Goal: Use online tool/utility: Utilize a website feature to perform a specific function

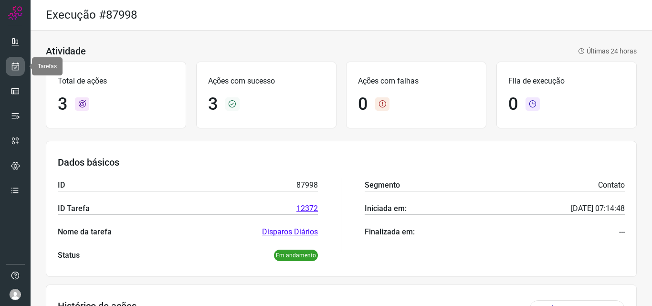
click at [16, 67] on icon at bounding box center [15, 67] width 10 height 10
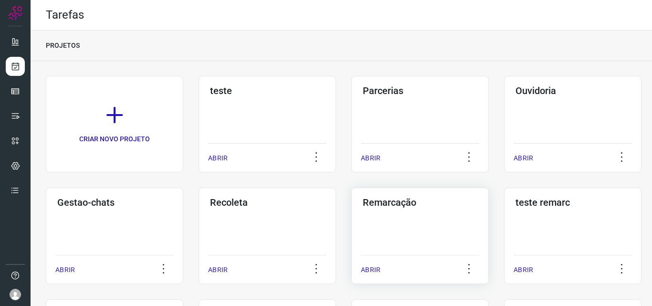
click at [393, 207] on h3 "Remarcação" at bounding box center [419, 202] width 114 height 11
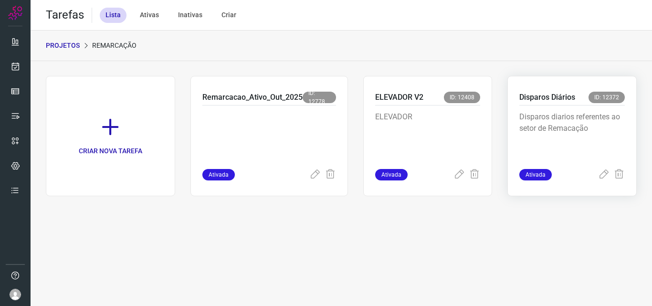
click at [530, 93] on p "Disparos Diários" at bounding box center [547, 97] width 56 height 11
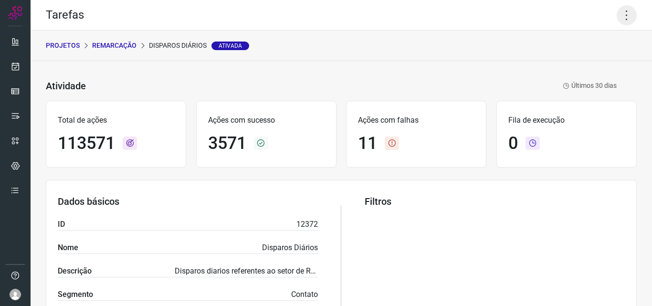
click at [620, 14] on icon at bounding box center [626, 15] width 20 height 20
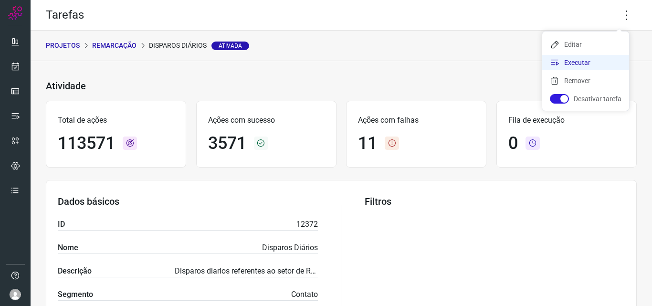
click at [575, 60] on li "Executar" at bounding box center [585, 62] width 87 height 15
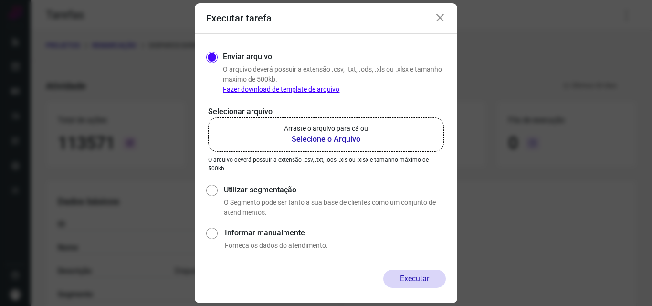
click at [317, 139] on b "Selecione o Arquivo" at bounding box center [326, 139] width 84 height 11
click at [0, 0] on input "Arraste o arquivo para cá ou Selecione o Arquivo" at bounding box center [0, 0] width 0 height 0
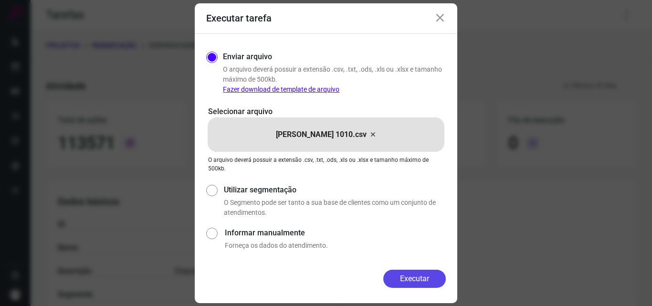
click at [415, 276] on button "Executar" at bounding box center [414, 278] width 62 height 18
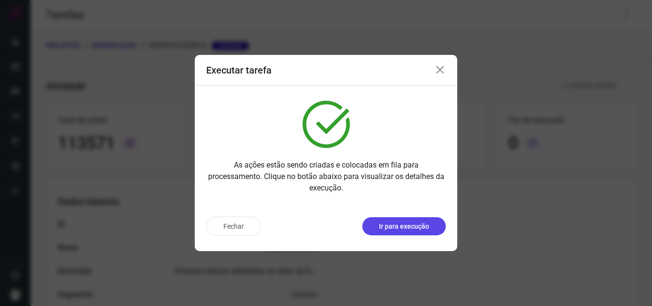
click at [425, 227] on p "Ir para execução" at bounding box center [404, 226] width 50 height 10
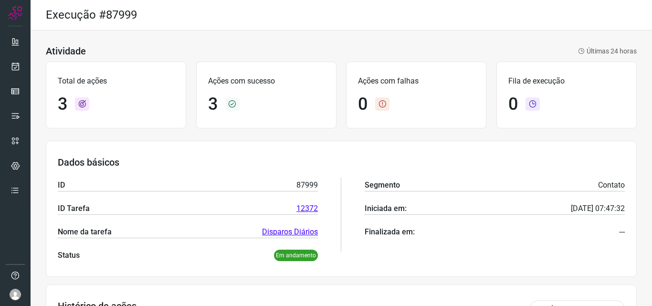
scroll to position [158, 0]
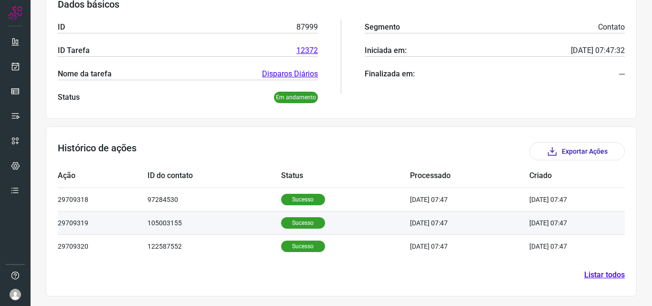
click at [290, 216] on td "Sucesso" at bounding box center [345, 222] width 129 height 23
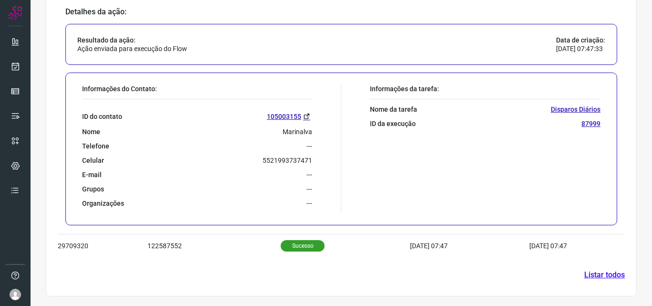
scroll to position [390, 0]
drag, startPoint x: 257, startPoint y: 155, endPoint x: 314, endPoint y: 161, distance: 57.6
click at [314, 161] on div "Informações do Contato: ID do contato 105003155 Nome Marinalva Telefone --- Cel…" at bounding box center [209, 148] width 264 height 129
copy p "5521993737471"
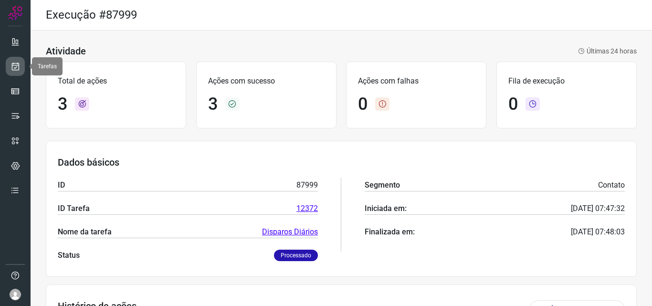
click at [13, 68] on icon at bounding box center [15, 67] width 10 height 10
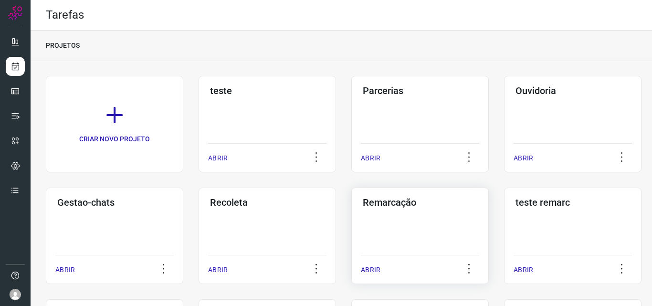
click at [384, 199] on h3 "Remarcação" at bounding box center [419, 202] width 114 height 11
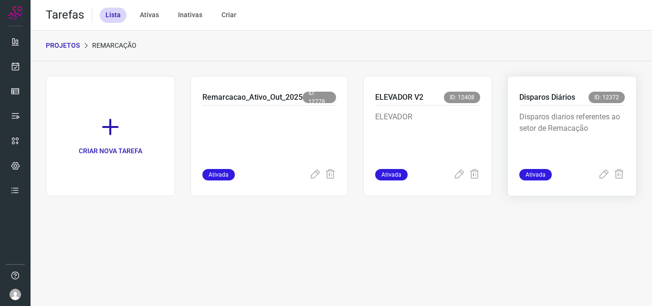
click at [541, 97] on p "Disparos Diários" at bounding box center [547, 97] width 56 height 11
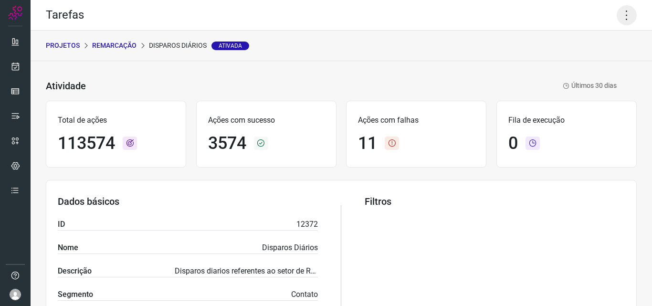
click at [620, 12] on icon at bounding box center [626, 15] width 20 height 20
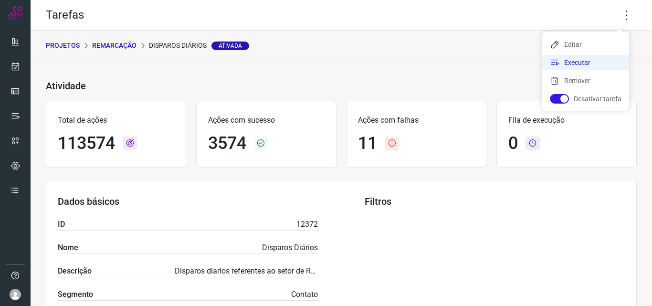
click at [569, 63] on li "Executar" at bounding box center [585, 62] width 87 height 15
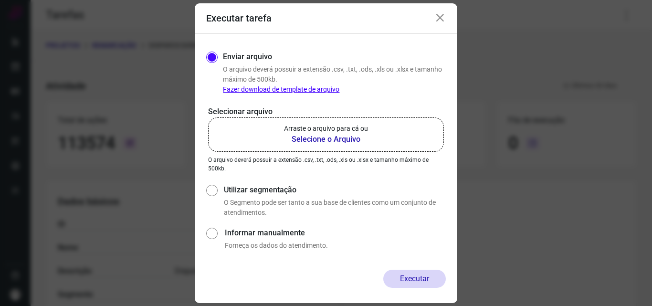
click at [322, 142] on b "Selecione o Arquivo" at bounding box center [326, 139] width 84 height 11
click at [0, 0] on input "Arraste o arquivo para cá ou Selecione o Arquivo" at bounding box center [0, 0] width 0 height 0
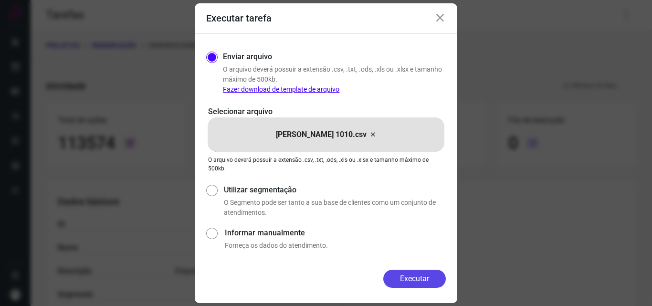
click at [416, 281] on button "Executar" at bounding box center [414, 278] width 62 height 18
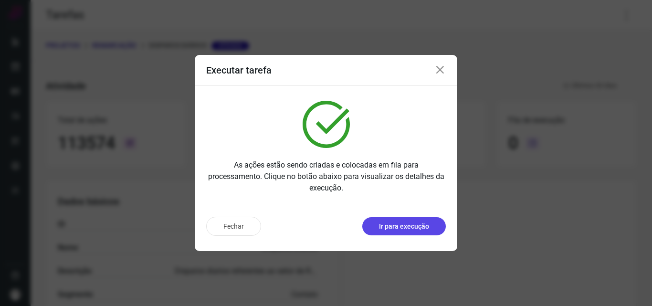
click at [403, 228] on p "Ir para execução" at bounding box center [404, 226] width 50 height 10
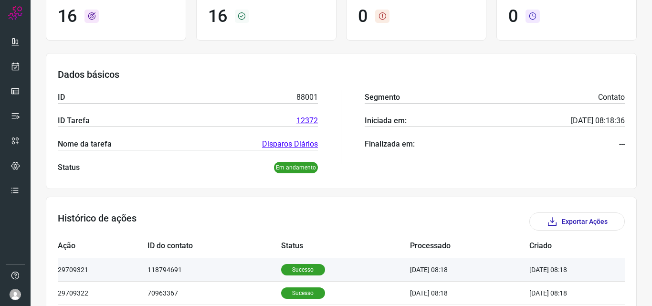
scroll to position [191, 0]
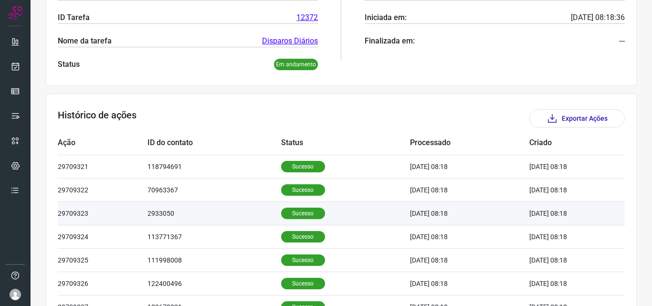
click at [298, 221] on td "Sucesso" at bounding box center [345, 212] width 129 height 23
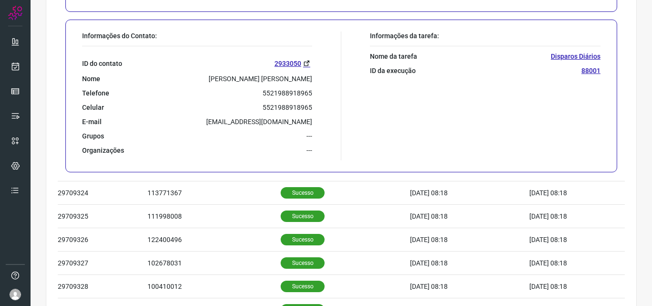
scroll to position [477, 0]
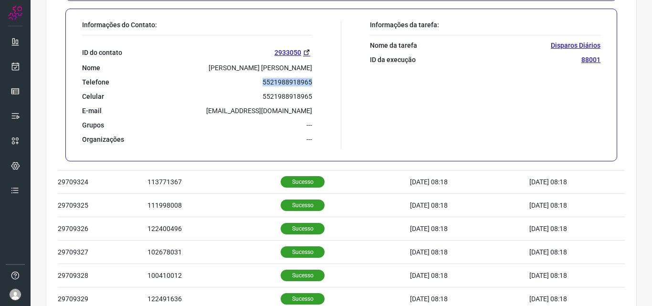
drag, startPoint x: 259, startPoint y: 82, endPoint x: 321, endPoint y: 86, distance: 61.2
click at [321, 86] on div "Informações do Contato: ID do contato 2933050 Nome Marisa Coimbra Campos Telefo…" at bounding box center [209, 85] width 264 height 129
copy p "5521988918965"
click at [15, 65] on icon at bounding box center [15, 67] width 10 height 10
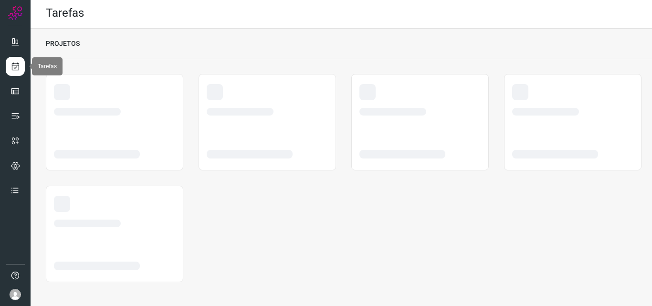
scroll to position [2, 0]
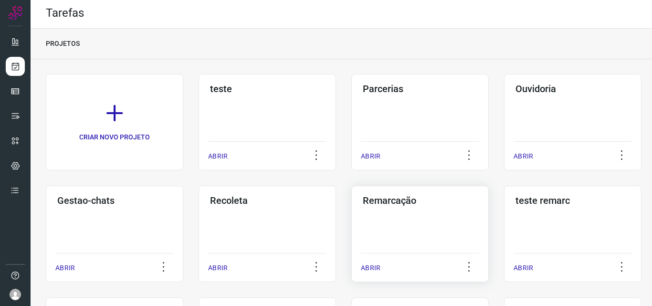
click at [399, 201] on h3 "Remarcação" at bounding box center [419, 200] width 114 height 11
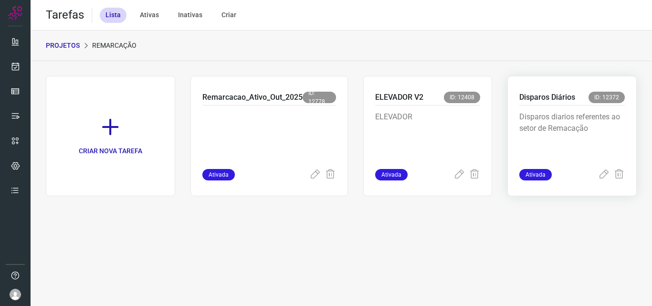
click at [532, 99] on p "Disparos Diários" at bounding box center [547, 97] width 56 height 11
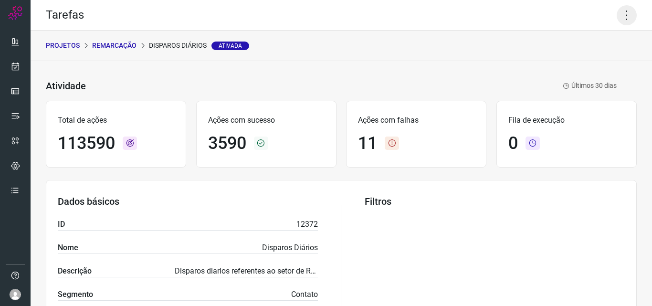
click at [620, 17] on icon at bounding box center [626, 15] width 20 height 20
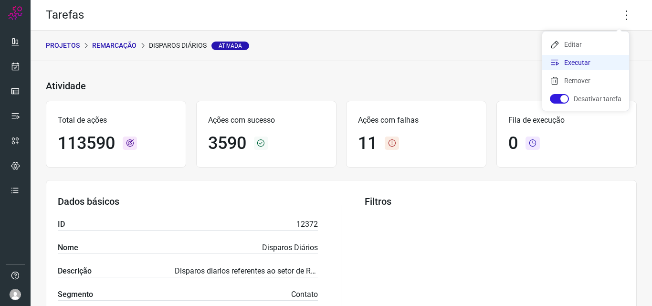
click at [565, 59] on li "Executar" at bounding box center [585, 62] width 87 height 15
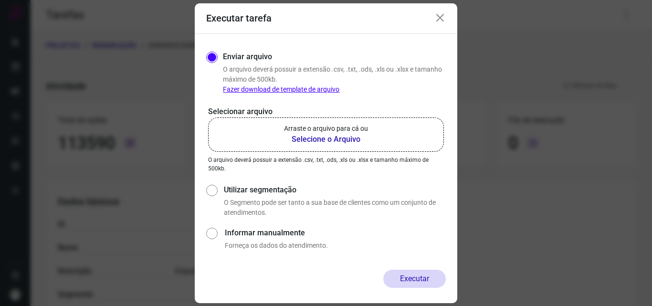
click at [326, 135] on b "Selecione o Arquivo" at bounding box center [326, 139] width 84 height 11
click at [0, 0] on input "Arraste o arquivo para cá ou Selecione o Arquivo" at bounding box center [0, 0] width 0 height 0
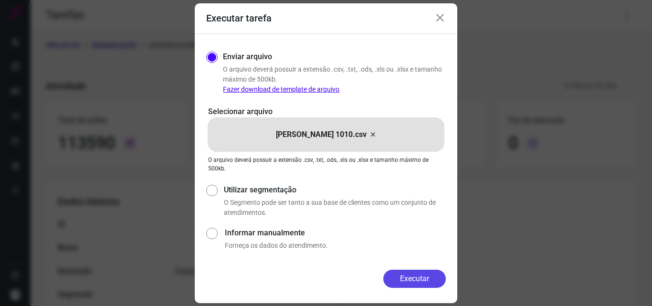
click at [412, 278] on button "Executar" at bounding box center [414, 278] width 62 height 18
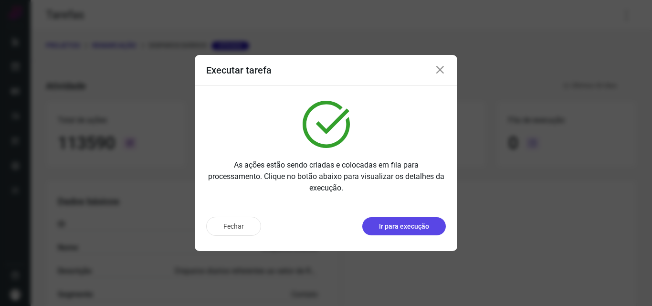
click at [409, 226] on p "Ir para execução" at bounding box center [404, 226] width 50 height 10
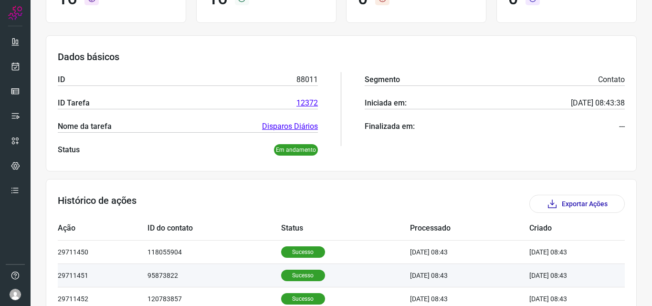
scroll to position [191, 0]
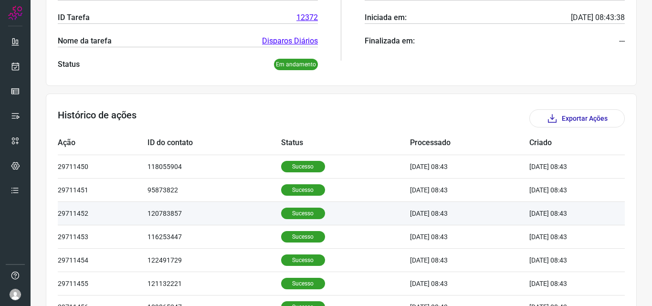
click at [295, 216] on p "Sucesso" at bounding box center [303, 212] width 44 height 11
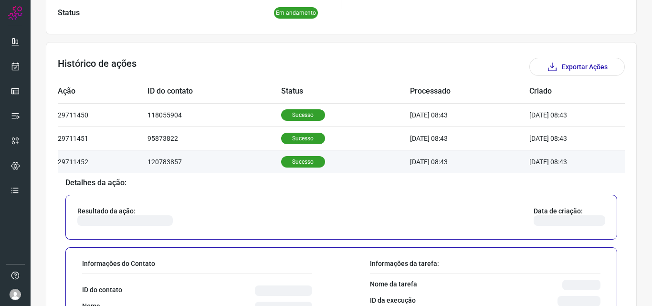
scroll to position [334, 0]
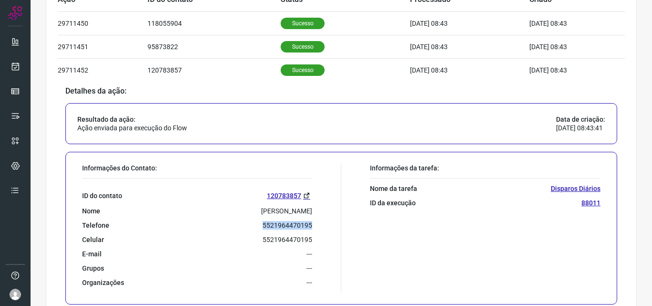
drag, startPoint x: 258, startPoint y: 225, endPoint x: 313, endPoint y: 227, distance: 55.8
click at [313, 227] on div "Informações do Contato: ID do contato 120783857 Nome [PERSON_NAME] Telefone 552…" at bounding box center [209, 228] width 264 height 129
copy p "5521964470195"
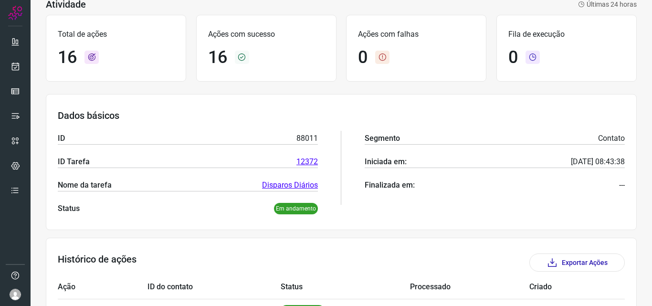
scroll to position [0, 0]
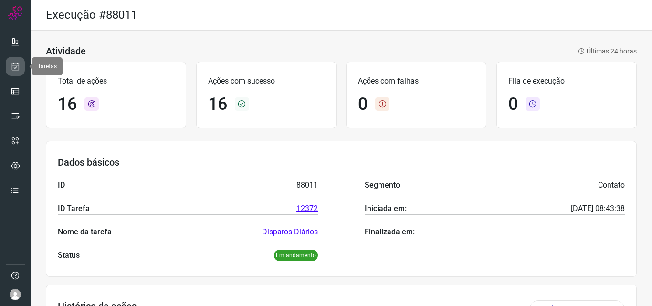
click at [12, 65] on icon at bounding box center [15, 67] width 10 height 10
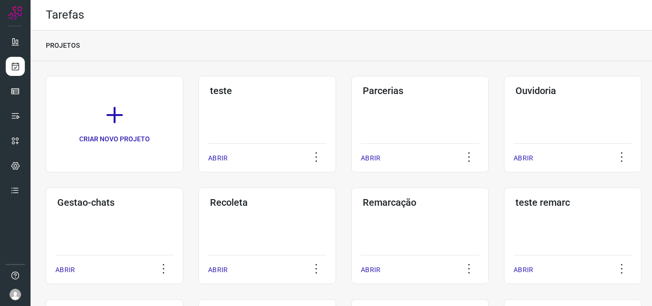
click at [380, 200] on h3 "Remarcação" at bounding box center [419, 202] width 114 height 11
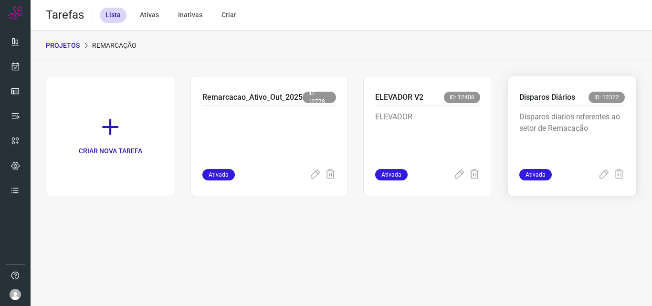
click at [548, 93] on p "Disparos Diários" at bounding box center [547, 97] width 56 height 11
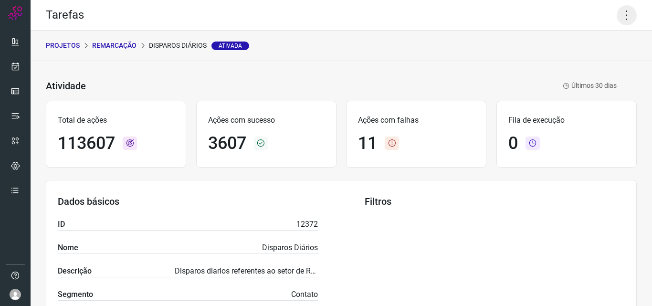
click at [621, 17] on icon at bounding box center [626, 15] width 20 height 20
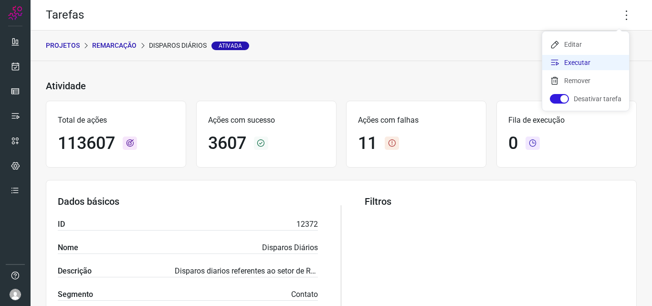
click at [579, 62] on li "Executar" at bounding box center [585, 62] width 87 height 15
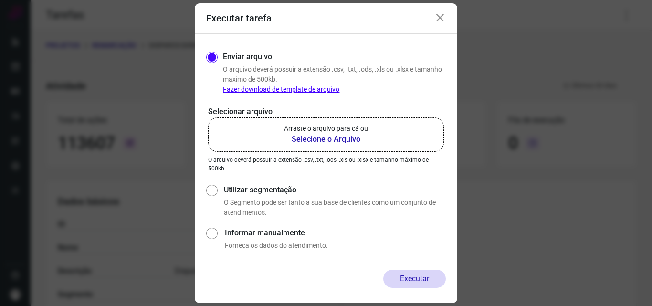
click at [315, 138] on b "Selecione o Arquivo" at bounding box center [326, 139] width 84 height 11
click at [0, 0] on input "Arraste o arquivo para cá ou Selecione o Arquivo" at bounding box center [0, 0] width 0 height 0
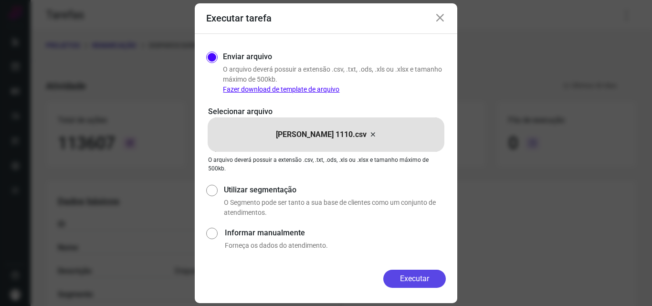
click at [422, 277] on button "Executar" at bounding box center [414, 278] width 62 height 18
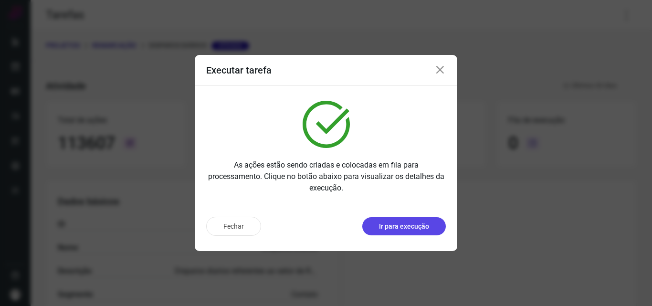
click at [416, 230] on p "Ir para execução" at bounding box center [404, 226] width 50 height 10
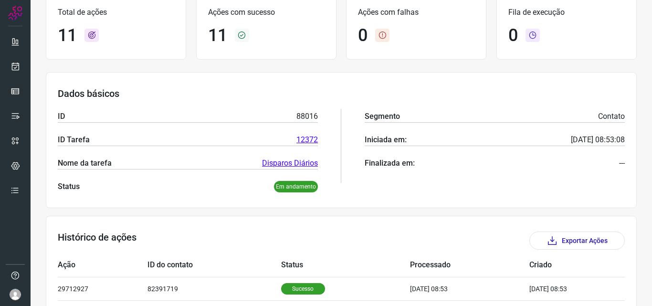
scroll to position [143, 0]
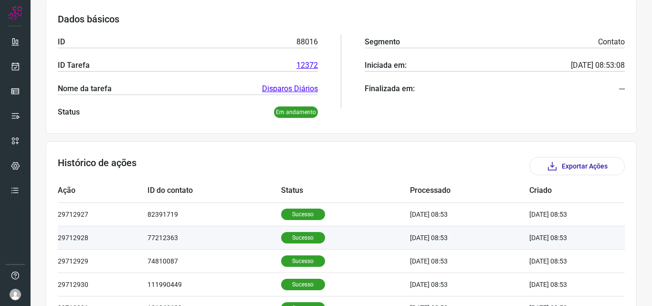
click at [294, 237] on p "Sucesso" at bounding box center [303, 237] width 44 height 11
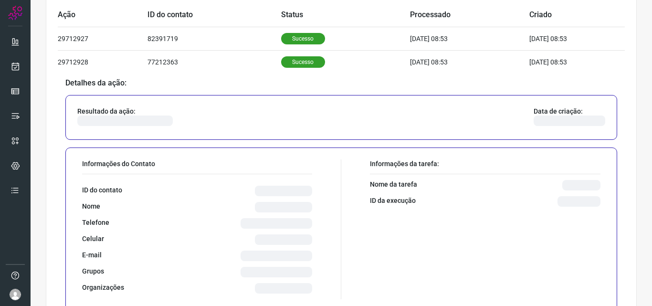
scroll to position [334, 0]
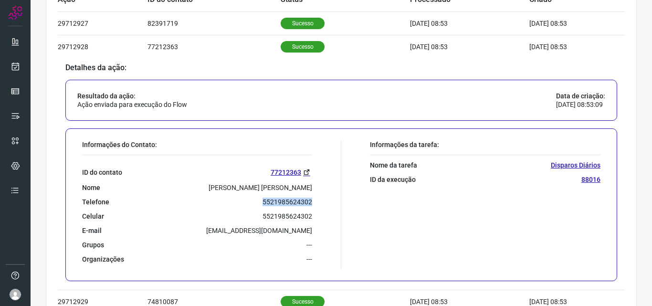
drag, startPoint x: 257, startPoint y: 203, endPoint x: 311, endPoint y: 203, distance: 54.9
click at [311, 203] on div "Informações do Contato: ID do contato 77212363 Nome Teresinha Rosa de Souza Tel…" at bounding box center [209, 204] width 264 height 129
copy p "5521985624302"
click at [13, 66] on icon at bounding box center [15, 67] width 10 height 10
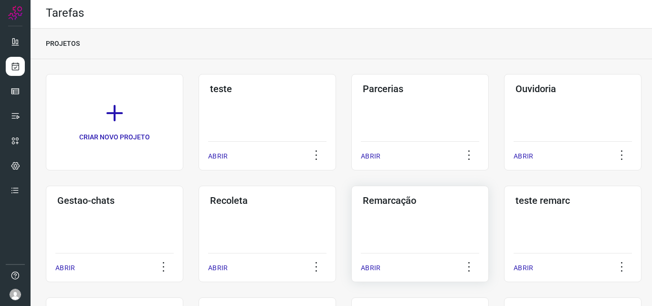
click at [389, 203] on h3 "Remarcação" at bounding box center [419, 200] width 114 height 11
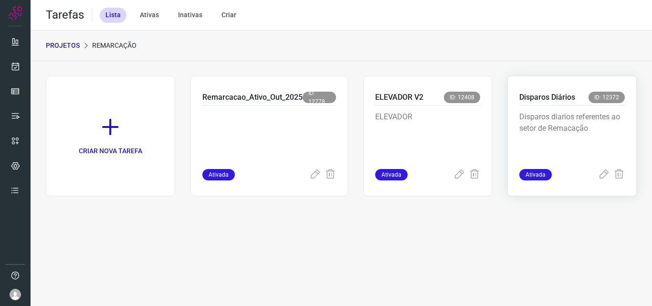
click at [527, 97] on p "Disparos Diários" at bounding box center [547, 97] width 56 height 11
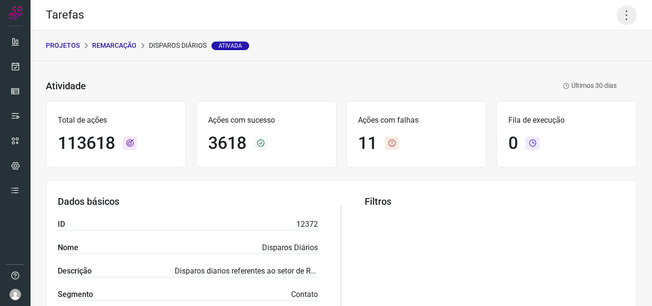
click at [621, 17] on icon at bounding box center [626, 15] width 20 height 20
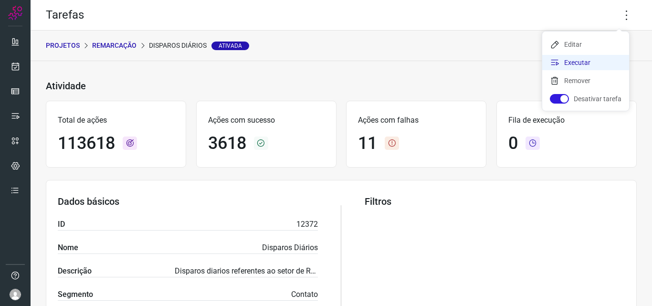
click at [568, 63] on li "Executar" at bounding box center [585, 62] width 87 height 15
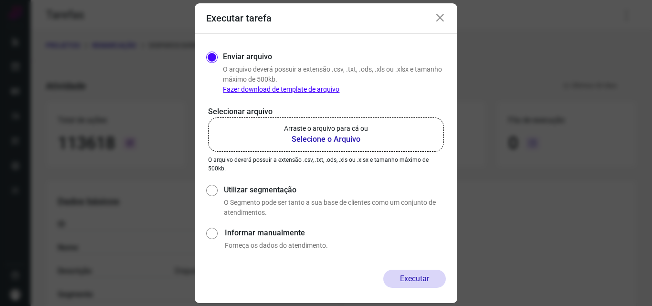
click at [304, 140] on b "Selecione o Arquivo" at bounding box center [326, 139] width 84 height 11
click at [0, 0] on input "Arraste o arquivo para cá ou Selecione o Arquivo" at bounding box center [0, 0] width 0 height 0
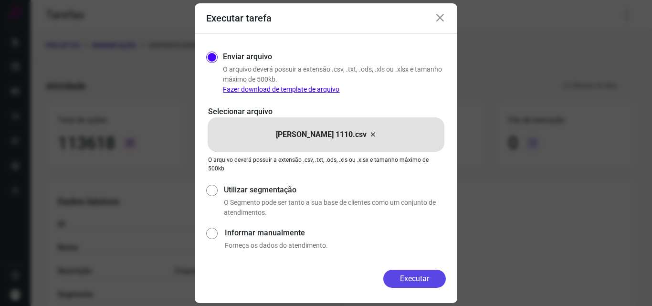
click at [410, 275] on button "Executar" at bounding box center [414, 278] width 62 height 18
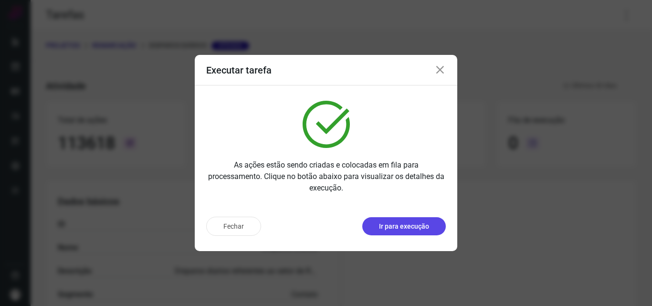
click at [416, 230] on p "Ir para execução" at bounding box center [404, 226] width 50 height 10
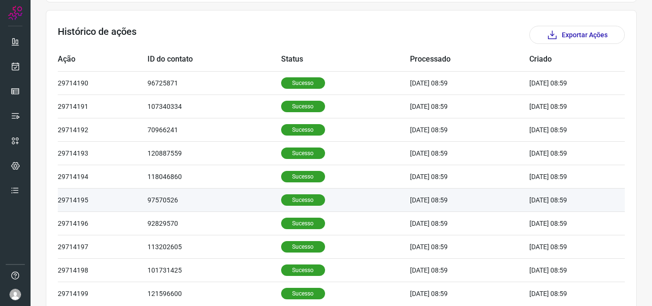
scroll to position [321, 0]
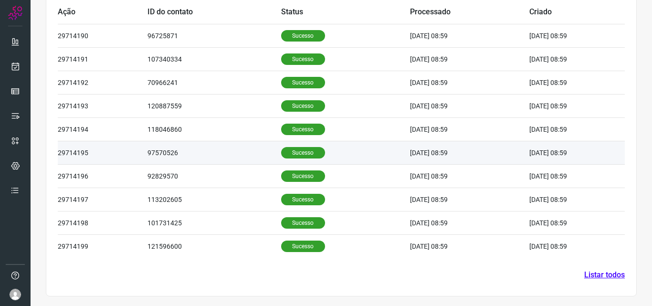
click at [283, 156] on p "Sucesso" at bounding box center [303, 152] width 44 height 11
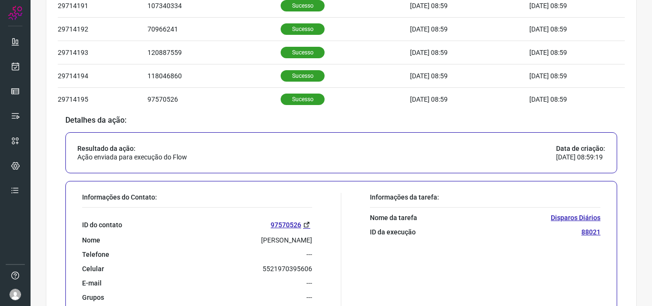
scroll to position [465, 0]
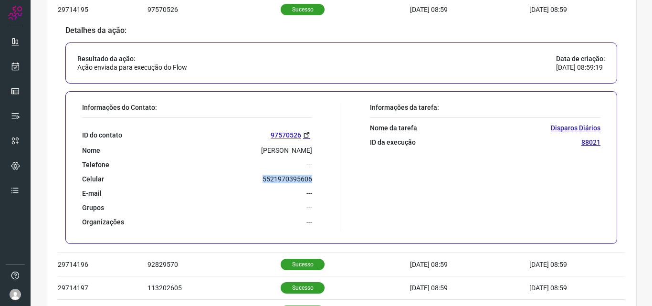
drag, startPoint x: 257, startPoint y: 179, endPoint x: 323, endPoint y: 180, distance: 66.3
click at [323, 180] on div "Informações do Contato: ID do contato 97570526 Nome Thiago Oliveira Fernandes T…" at bounding box center [209, 167] width 264 height 129
copy p "5521970395606"
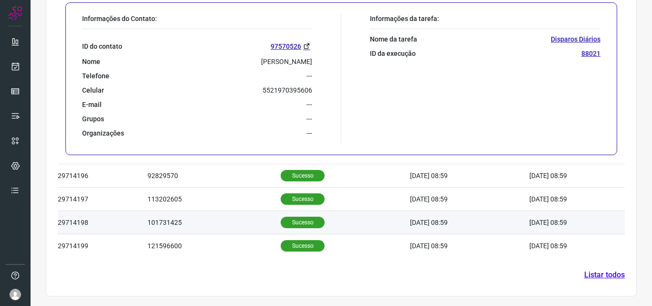
click at [297, 222] on p "Sucesso" at bounding box center [302, 222] width 44 height 11
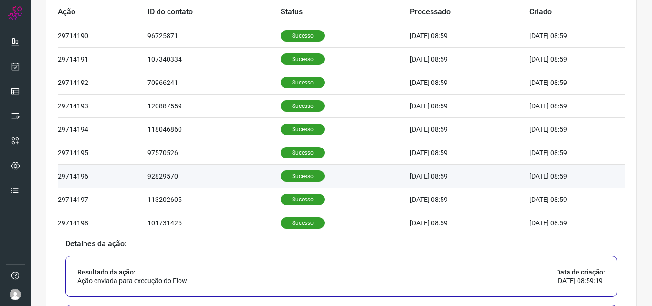
click at [283, 172] on p "Sucesso" at bounding box center [302, 175] width 44 height 11
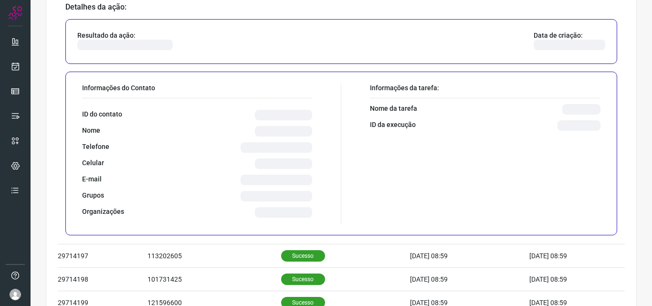
scroll to position [512, 0]
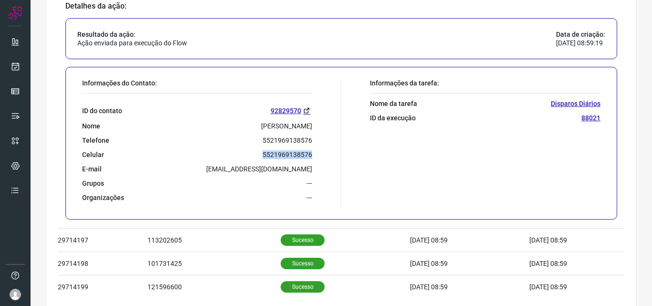
drag, startPoint x: 255, startPoint y: 153, endPoint x: 313, endPoint y: 155, distance: 58.7
click at [313, 155] on div "Informações do Contato: ID do contato 92829570 Nome Jorgeane Da Silva Cesario T…" at bounding box center [209, 143] width 264 height 129
copy p "5521969138576"
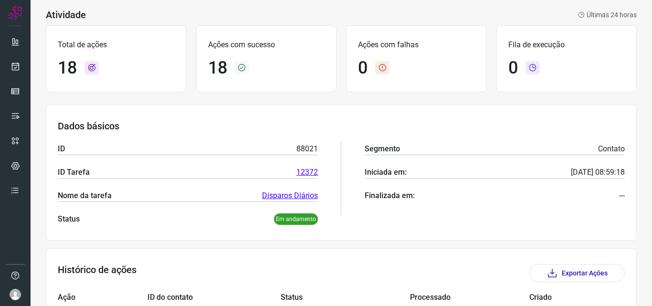
scroll to position [0, 0]
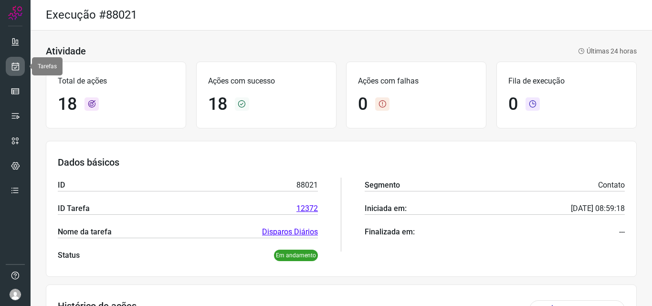
click at [20, 66] on icon at bounding box center [15, 67] width 10 height 10
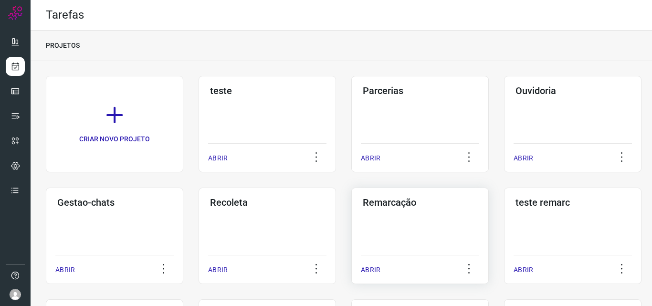
click at [404, 199] on h3 "Remarcação" at bounding box center [419, 202] width 114 height 11
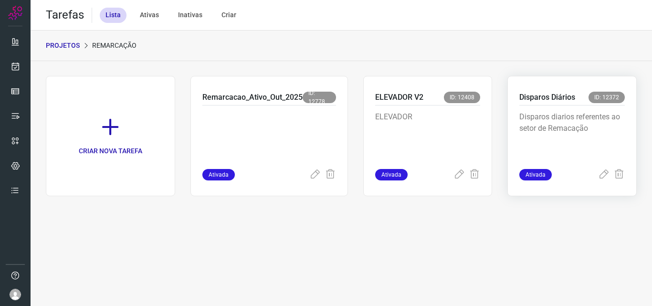
click at [538, 97] on p "Disparos Diários" at bounding box center [547, 97] width 56 height 11
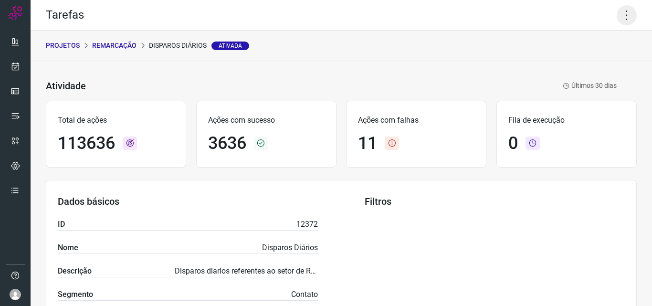
click at [619, 12] on icon at bounding box center [626, 15] width 20 height 20
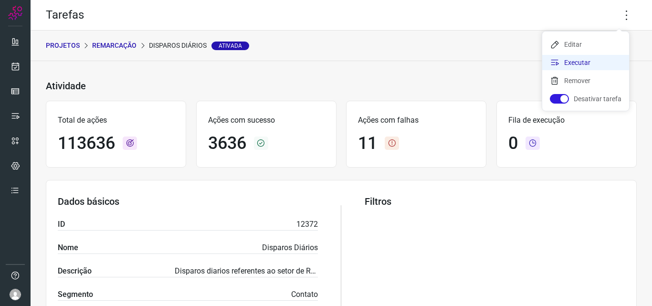
click at [573, 62] on li "Executar" at bounding box center [585, 62] width 87 height 15
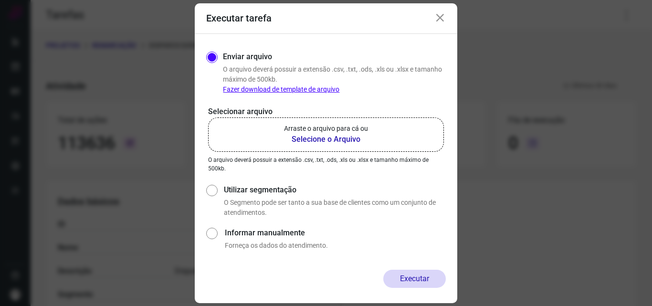
click at [325, 137] on b "Selecione o Arquivo" at bounding box center [326, 139] width 84 height 11
click at [0, 0] on input "Arraste o arquivo para cá ou Selecione o Arquivo" at bounding box center [0, 0] width 0 height 0
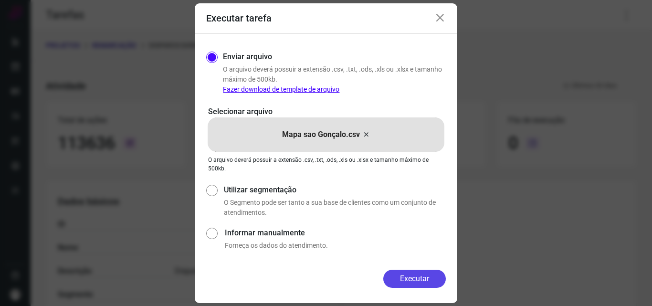
click at [409, 279] on button "Executar" at bounding box center [414, 278] width 62 height 18
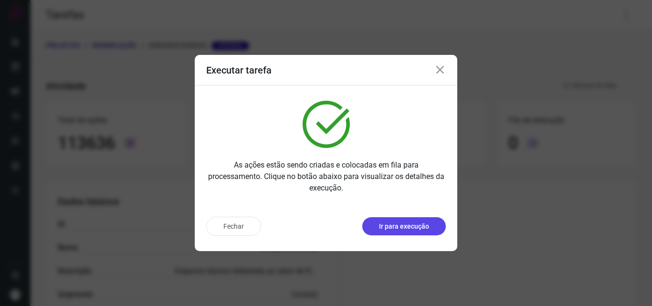
click at [414, 224] on p "Ir para execução" at bounding box center [404, 226] width 50 height 10
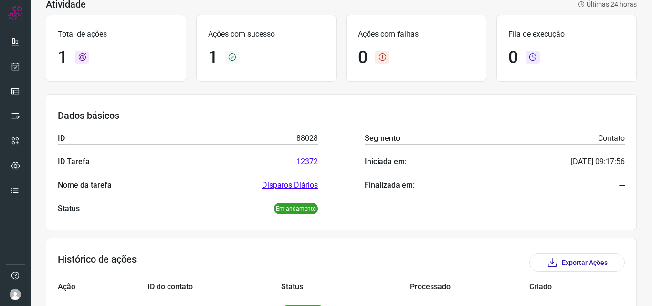
scroll to position [111, 0]
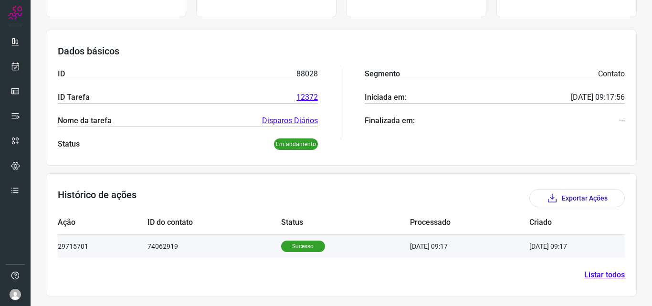
click at [303, 244] on p "Sucesso" at bounding box center [303, 245] width 44 height 11
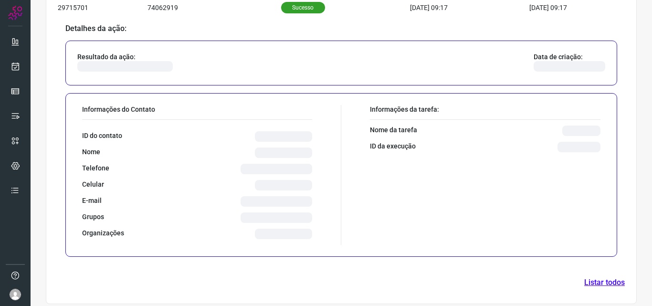
scroll to position [342, 0]
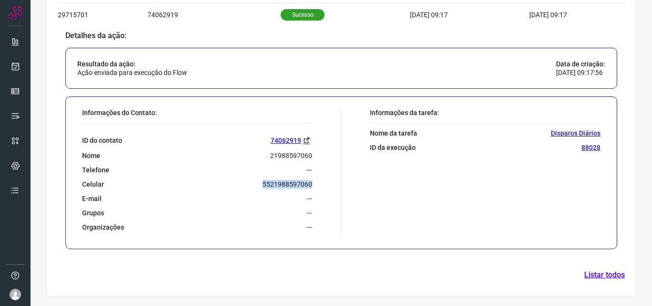
drag, startPoint x: 256, startPoint y: 184, endPoint x: 310, endPoint y: 185, distance: 54.9
click at [310, 185] on div "Informações do Contato: ID do contato 74062919 Nome 21988597060 Telefone --- Ce…" at bounding box center [209, 172] width 264 height 129
copy p "5521988597060"
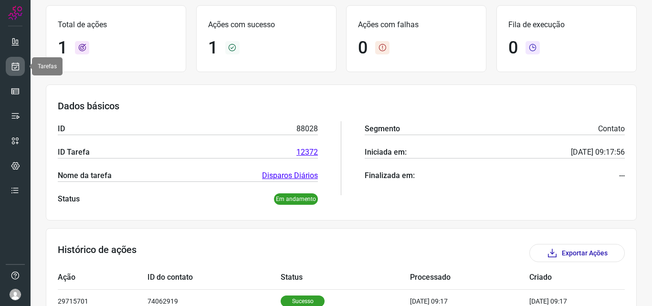
click at [15, 63] on icon at bounding box center [15, 67] width 10 height 10
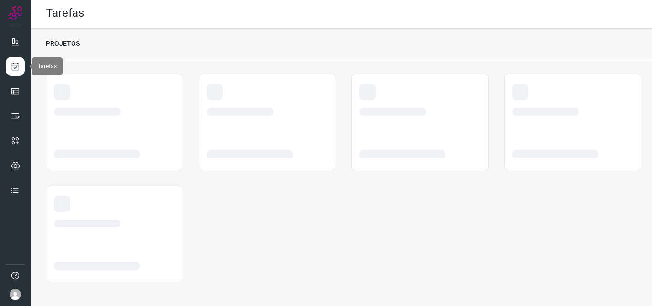
scroll to position [2, 0]
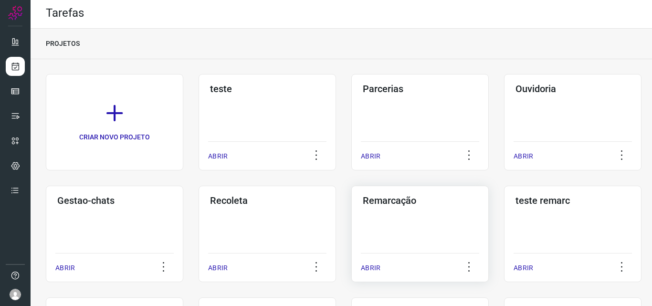
click at [396, 199] on h3 "Remarcação" at bounding box center [419, 200] width 114 height 11
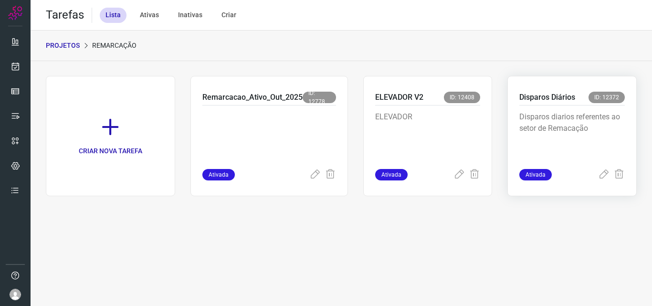
click at [550, 94] on p "Disparos Diários" at bounding box center [547, 97] width 56 height 11
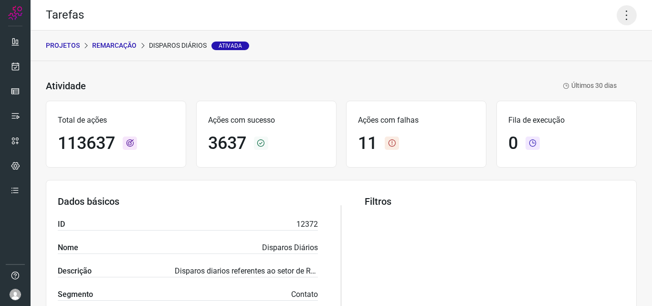
click at [621, 11] on icon at bounding box center [626, 15] width 20 height 20
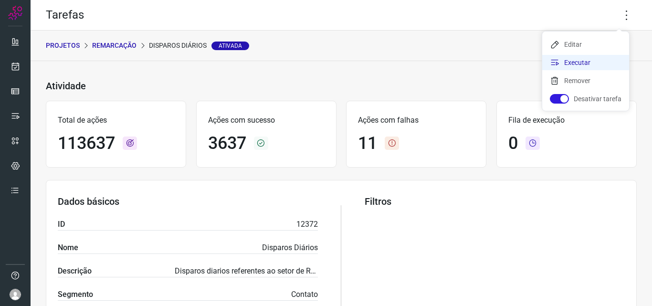
click at [563, 62] on li "Executar" at bounding box center [585, 62] width 87 height 15
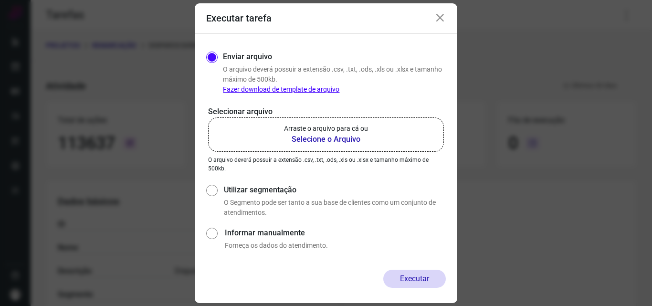
click at [302, 137] on b "Selecione o Arquivo" at bounding box center [326, 139] width 84 height 11
click at [0, 0] on input "Arraste o arquivo para cá ou Selecione o Arquivo" at bounding box center [0, 0] width 0 height 0
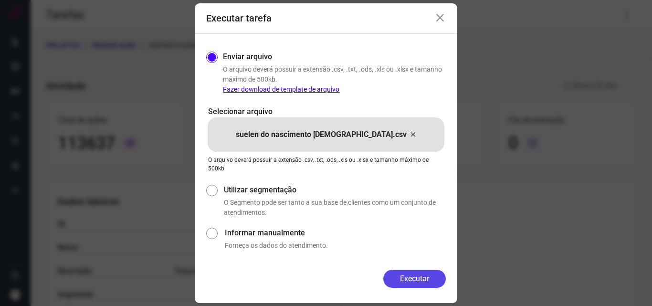
click at [409, 279] on button "Executar" at bounding box center [414, 278] width 62 height 18
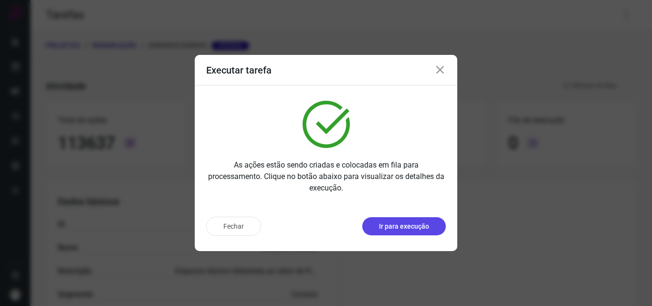
click at [406, 221] on p "Ir para execução" at bounding box center [404, 226] width 50 height 10
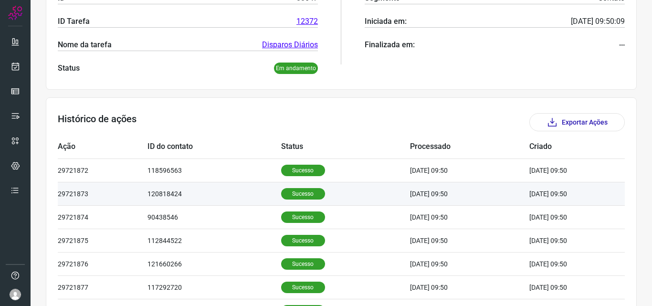
scroll to position [191, 0]
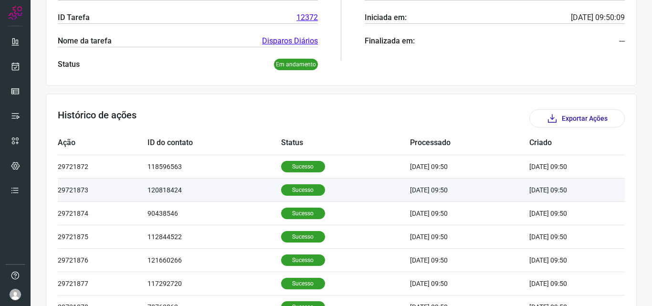
click at [296, 186] on p "Sucesso" at bounding box center [303, 189] width 44 height 11
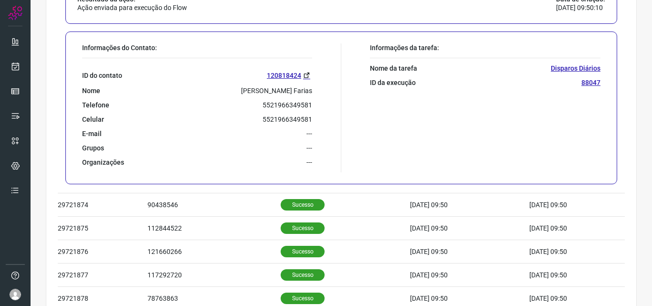
scroll to position [477, 0]
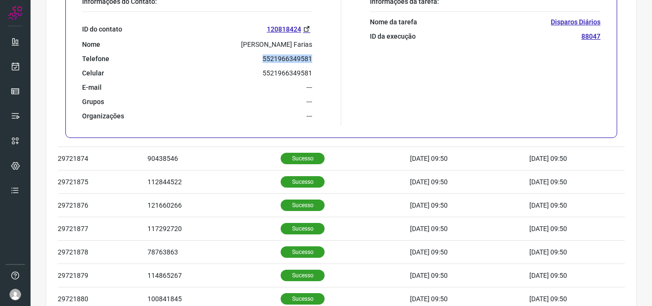
drag, startPoint x: 257, startPoint y: 58, endPoint x: 325, endPoint y: 56, distance: 68.7
click at [325, 56] on div "Informações do Contato: ID do contato 120818424 Nome [PERSON_NAME] Farias Telef…" at bounding box center [209, 61] width 264 height 129
copy p "5521966349581"
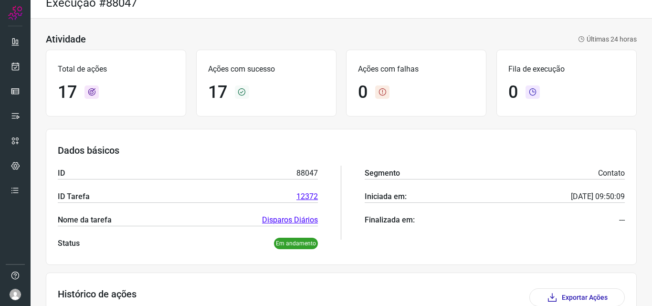
scroll to position [0, 0]
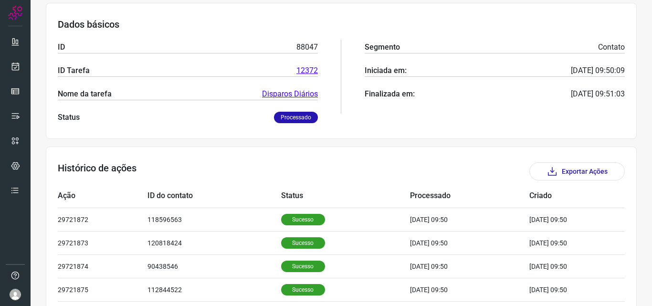
scroll to position [143, 0]
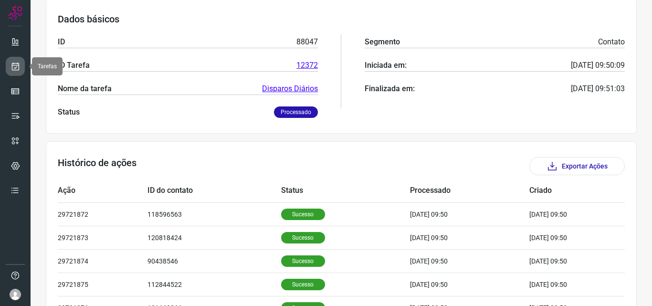
click at [20, 71] on link at bounding box center [15, 66] width 19 height 19
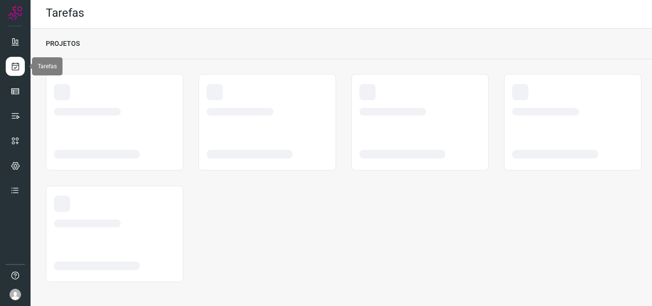
scroll to position [2, 0]
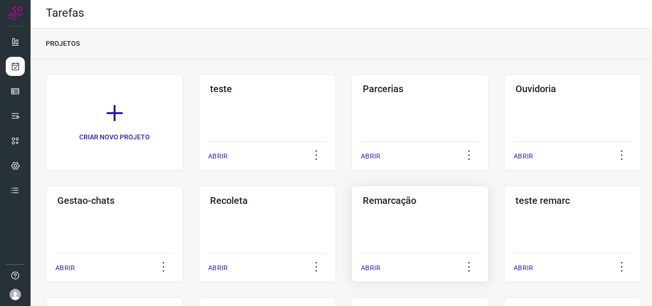
click at [383, 194] on div "Remarcação" at bounding box center [420, 198] width 118 height 15
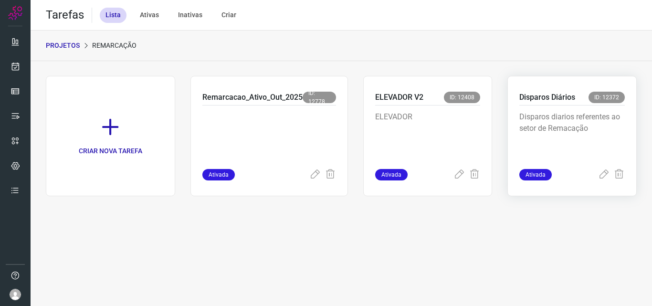
click at [560, 97] on p "Disparos Diários" at bounding box center [547, 97] width 56 height 11
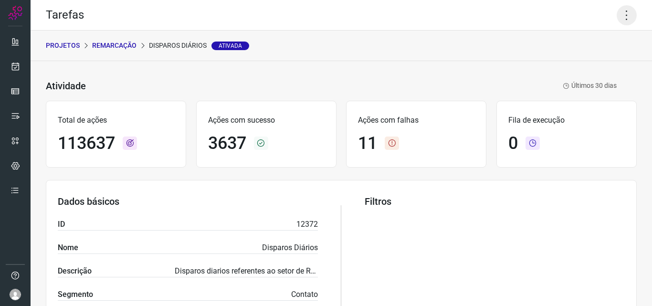
click at [616, 13] on icon at bounding box center [626, 15] width 20 height 20
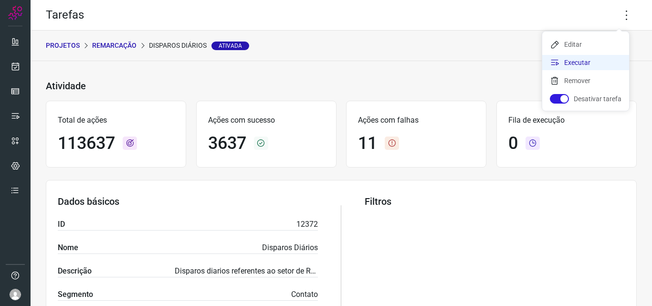
click at [570, 64] on li "Executar" at bounding box center [585, 62] width 87 height 15
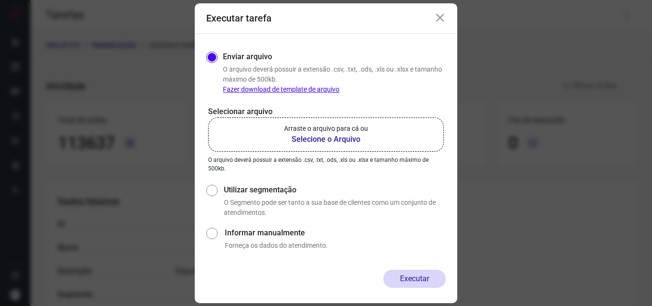
click at [331, 137] on b "Selecione o Arquivo" at bounding box center [326, 139] width 84 height 11
click at [0, 0] on input "Arraste o arquivo para cá ou Selecione o Arquivo" at bounding box center [0, 0] width 0 height 0
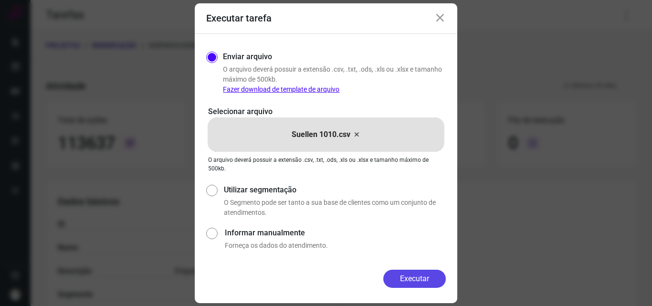
click at [414, 277] on button "Executar" at bounding box center [414, 278] width 62 height 18
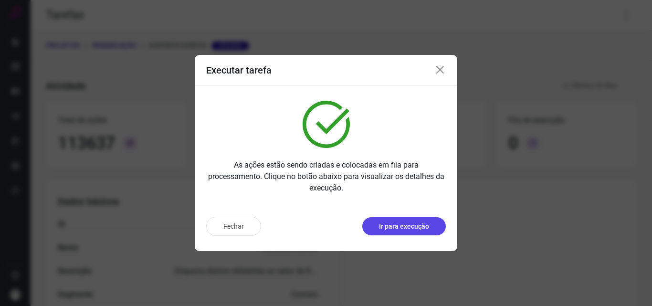
click at [399, 222] on p "Ir para execução" at bounding box center [404, 226] width 50 height 10
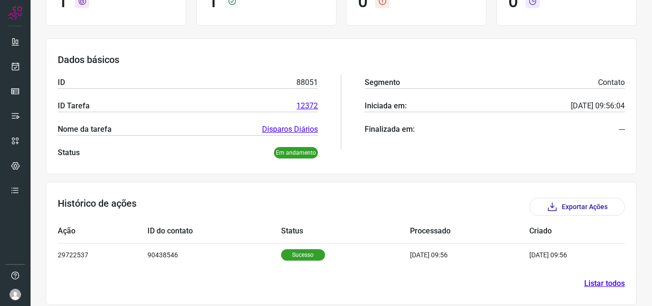
scroll to position [111, 0]
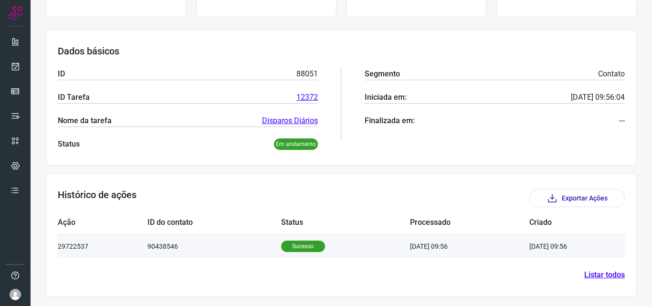
click at [296, 250] on p "Sucesso" at bounding box center [303, 245] width 44 height 11
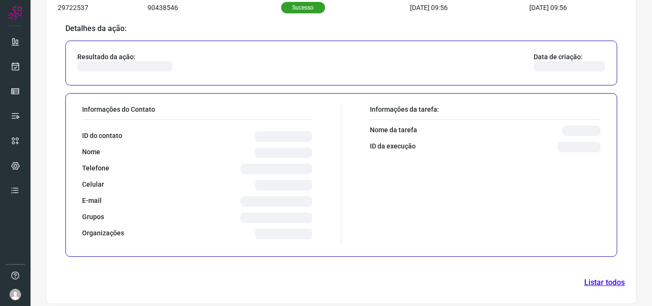
scroll to position [342, 0]
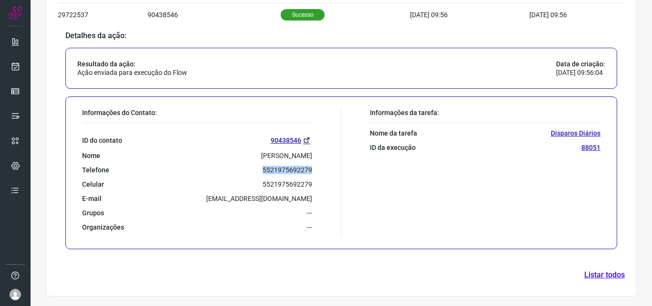
drag, startPoint x: 256, startPoint y: 171, endPoint x: 314, endPoint y: 167, distance: 57.8
click at [314, 167] on div "Informações do Contato: ID do contato 90438546 Nome Zildilaine Goncalves Telefo…" at bounding box center [209, 172] width 264 height 129
copy p "5521975692279"
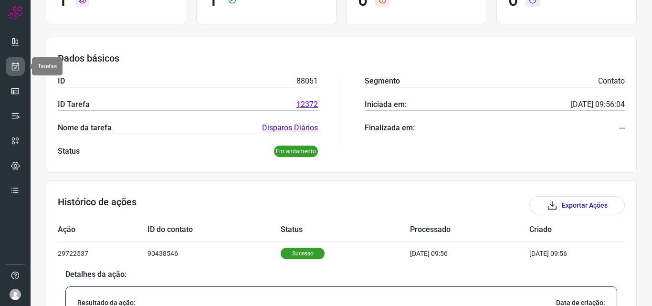
click at [15, 68] on icon at bounding box center [15, 67] width 10 height 10
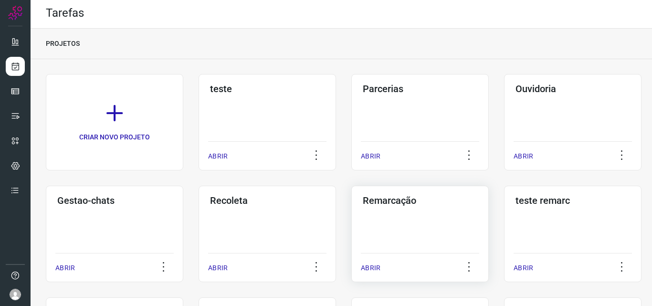
click at [381, 203] on h3 "Remarcação" at bounding box center [419, 200] width 114 height 11
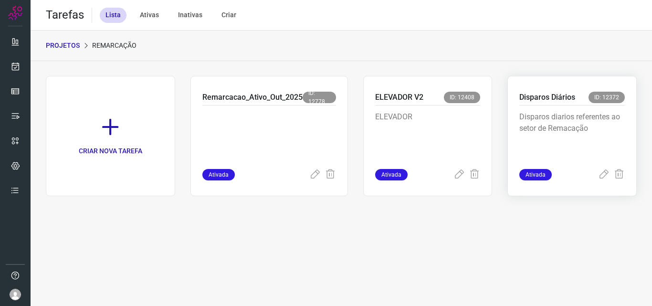
click at [544, 99] on p "Disparos Diários" at bounding box center [547, 97] width 56 height 11
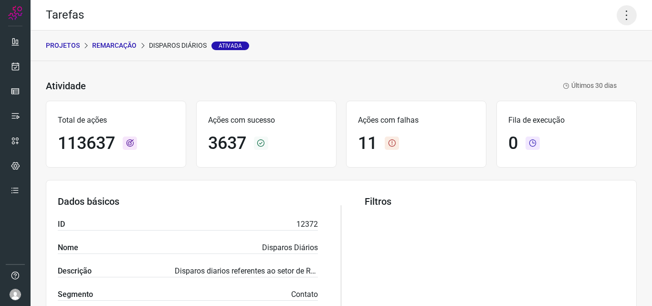
click at [618, 13] on icon at bounding box center [626, 15] width 20 height 20
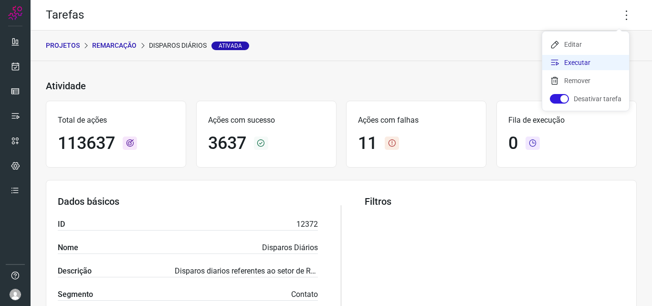
click at [564, 61] on li "Executar" at bounding box center [585, 62] width 87 height 15
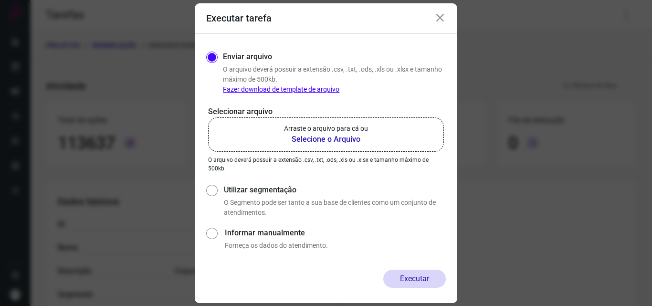
click at [333, 138] on b "Selecione o Arquivo" at bounding box center [326, 139] width 84 height 11
click at [0, 0] on input "Arraste o arquivo para cá ou Selecione o Arquivo" at bounding box center [0, 0] width 0 height 0
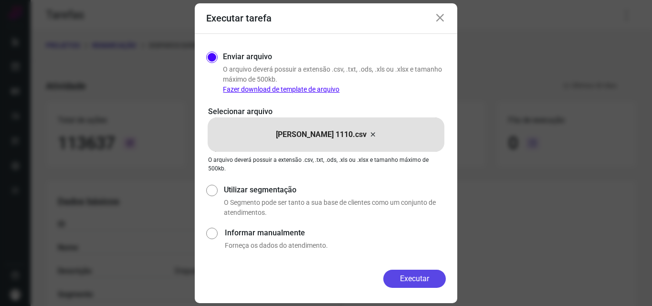
click at [415, 275] on button "Executar" at bounding box center [414, 278] width 62 height 18
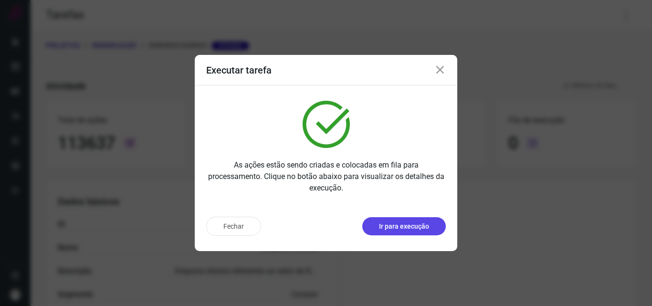
click at [407, 230] on p "Ir para execução" at bounding box center [404, 226] width 50 height 10
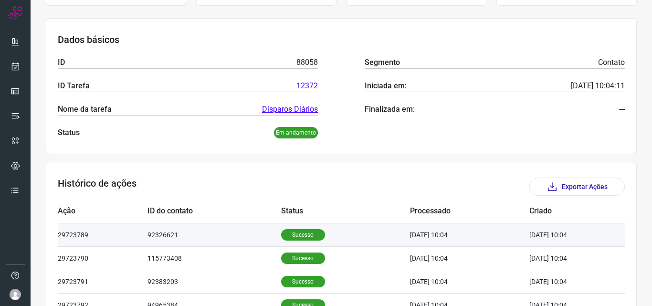
scroll to position [191, 0]
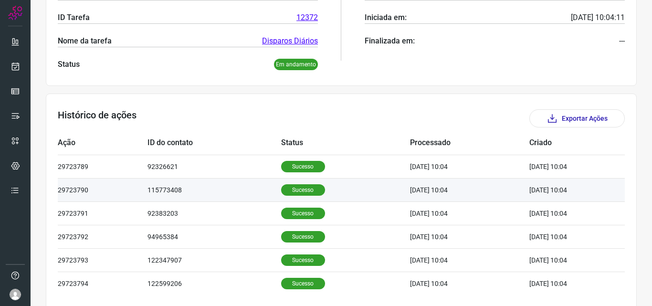
click at [293, 185] on p "Sucesso" at bounding box center [303, 189] width 44 height 11
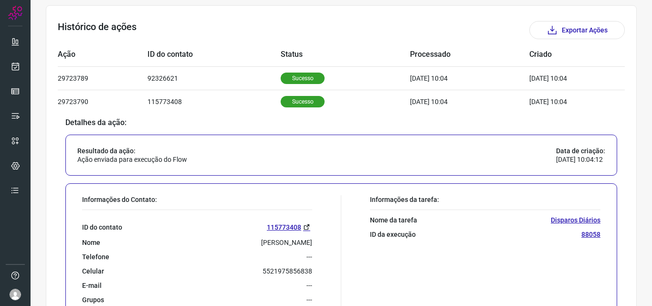
scroll to position [382, 0]
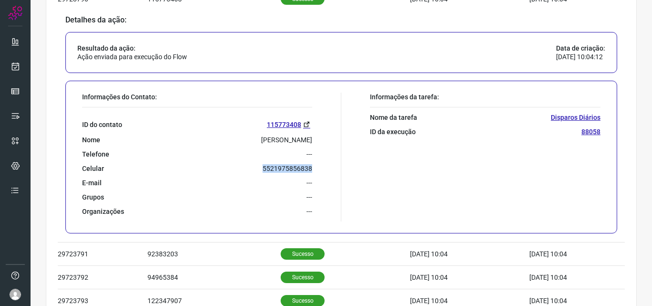
drag, startPoint x: 259, startPoint y: 167, endPoint x: 312, endPoint y: 169, distance: 53.9
click at [312, 169] on div "Informações do Contato: ID do contato 115773408 Nome Josinete Marques Da Silva …" at bounding box center [209, 157] width 264 height 129
copy p "5521975856838"
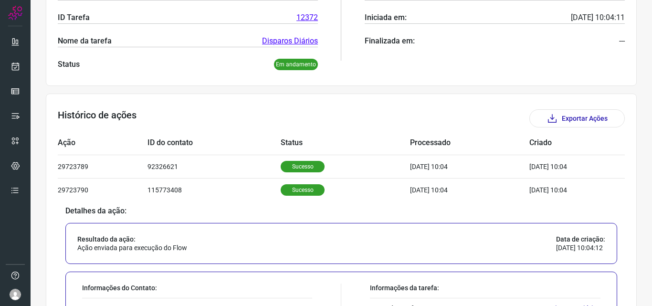
scroll to position [0, 0]
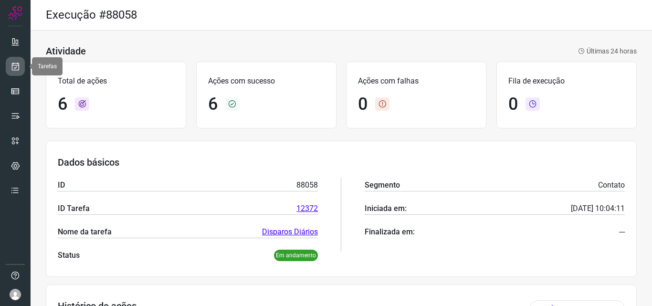
click at [16, 66] on icon at bounding box center [15, 67] width 10 height 10
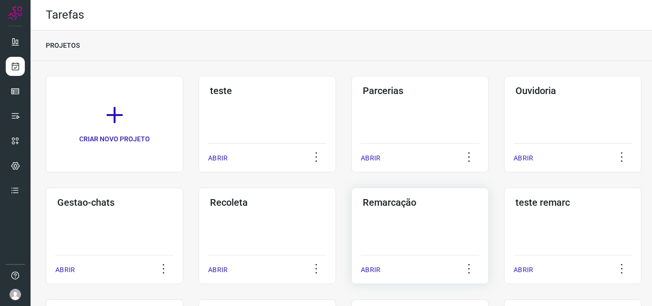
click at [404, 202] on h3 "Remarcação" at bounding box center [419, 202] width 114 height 11
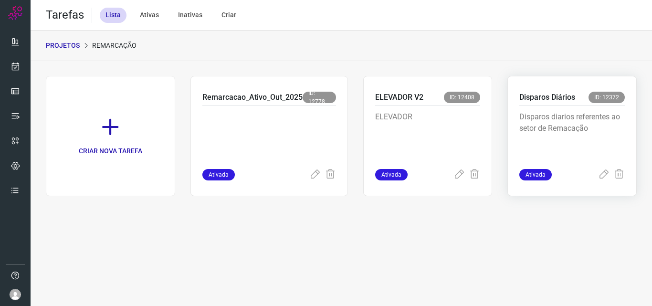
click at [542, 93] on p "Disparos Diários" at bounding box center [547, 97] width 56 height 11
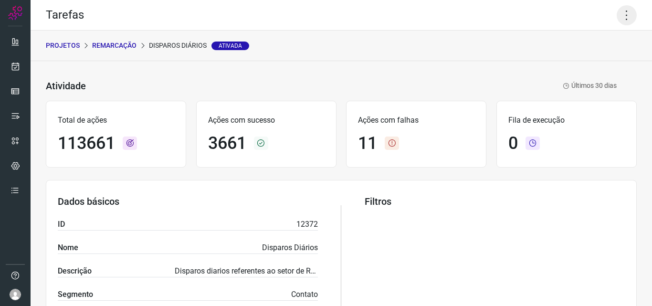
click at [618, 10] on icon at bounding box center [626, 15] width 20 height 20
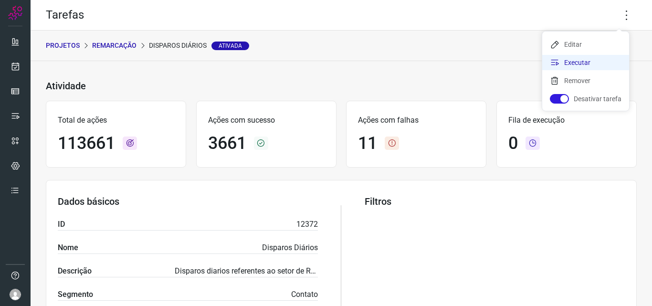
click at [573, 59] on li "Executar" at bounding box center [585, 62] width 87 height 15
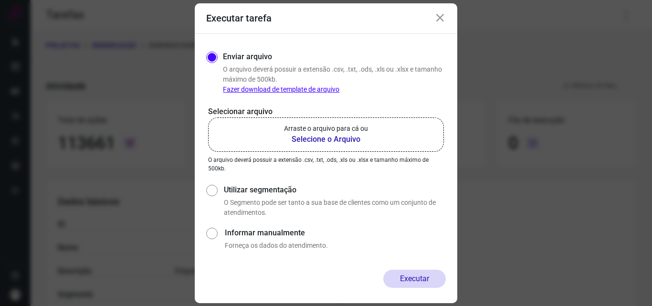
click at [345, 137] on b "Selecione o Arquivo" at bounding box center [326, 139] width 84 height 11
click at [0, 0] on input "Arraste o arquivo para cá ou Selecione o Arquivo" at bounding box center [0, 0] width 0 height 0
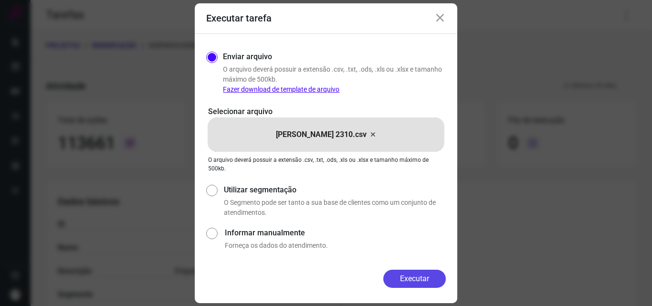
click at [421, 278] on button "Executar" at bounding box center [414, 278] width 62 height 18
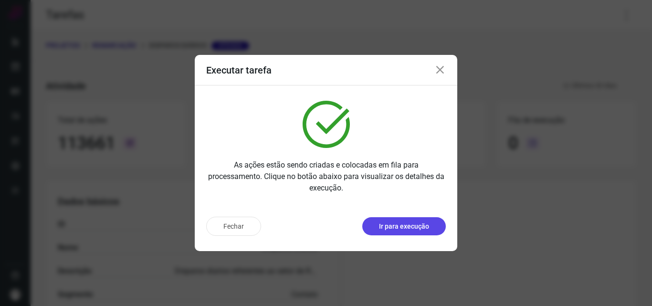
click at [385, 230] on p "Ir para execução" at bounding box center [404, 226] width 50 height 10
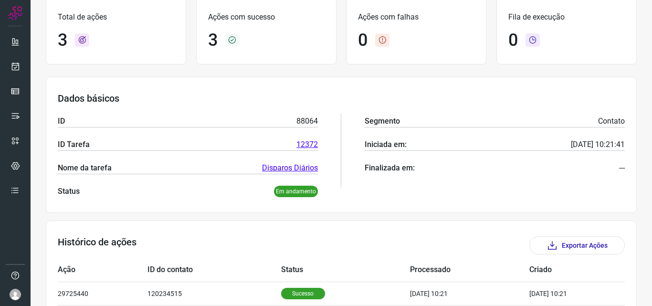
scroll to position [143, 0]
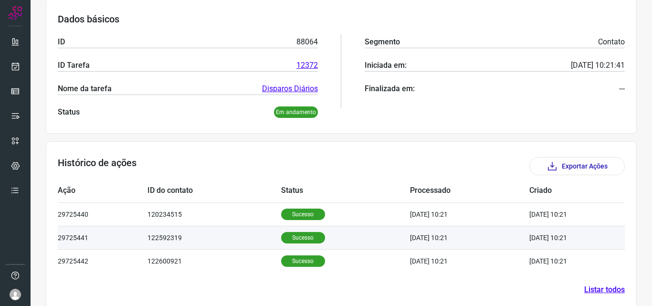
click at [285, 240] on p "Sucesso" at bounding box center [303, 237] width 44 height 11
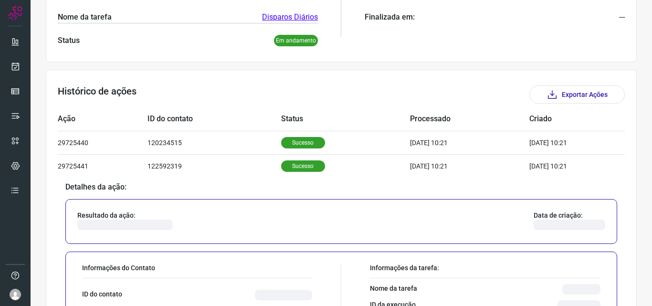
scroll to position [334, 0]
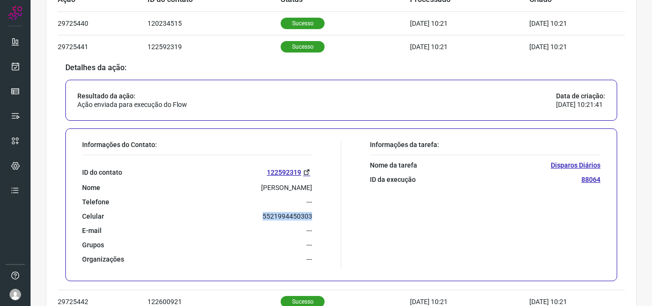
drag, startPoint x: 252, startPoint y: 215, endPoint x: 329, endPoint y: 210, distance: 76.4
click at [329, 210] on div "Informações do Contato: ID do contato 122592319 Nome [PERSON_NAME] Telefone ---…" at bounding box center [209, 204] width 264 height 129
copy p "5521994450303"
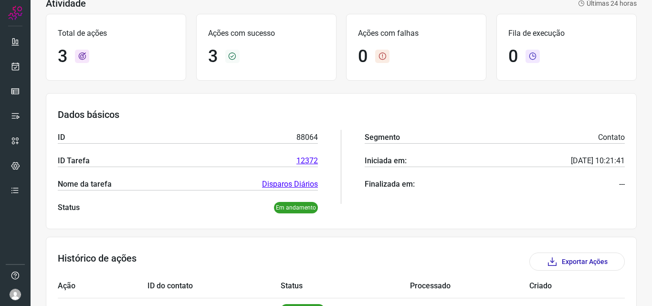
scroll to position [0, 0]
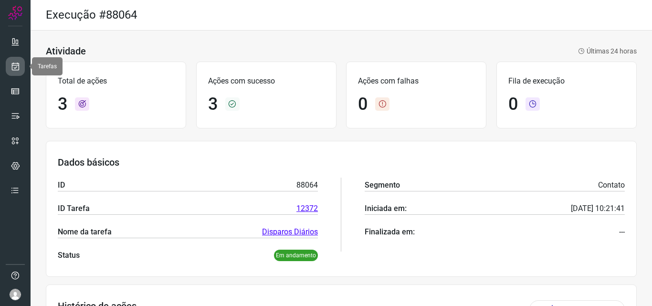
click at [17, 63] on icon at bounding box center [15, 67] width 10 height 10
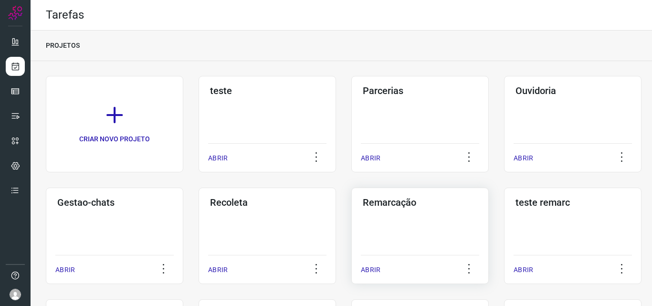
click at [404, 203] on h3 "Remarcação" at bounding box center [419, 202] width 114 height 11
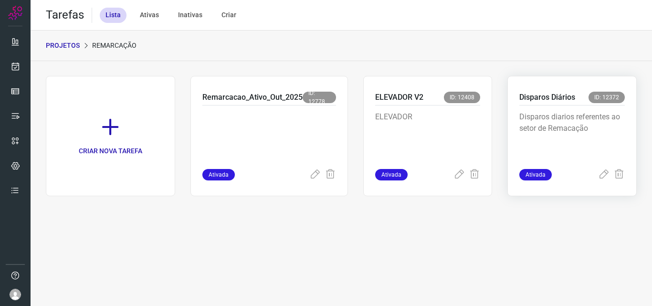
click at [539, 99] on p "Disparos Diários" at bounding box center [547, 97] width 56 height 11
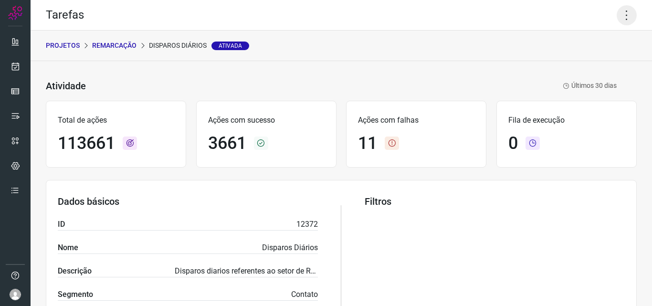
click at [621, 12] on icon at bounding box center [626, 15] width 20 height 20
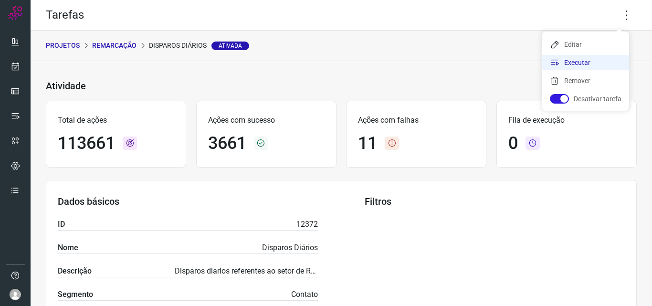
click at [571, 62] on li "Executar" at bounding box center [585, 62] width 87 height 15
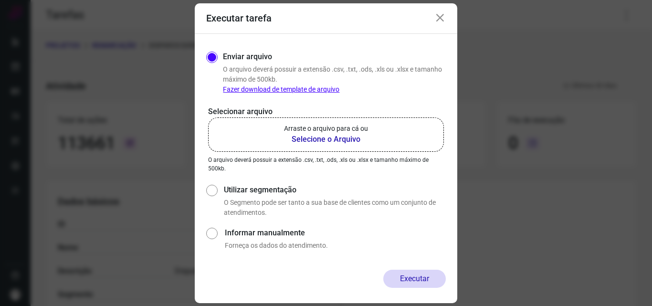
click at [323, 138] on b "Selecione o Arquivo" at bounding box center [326, 139] width 84 height 11
click at [0, 0] on input "Arraste o arquivo para cá ou Selecione o Arquivo" at bounding box center [0, 0] width 0 height 0
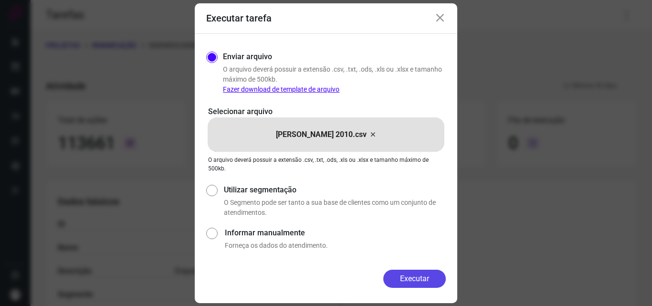
click at [413, 273] on button "Executar" at bounding box center [414, 278] width 62 height 18
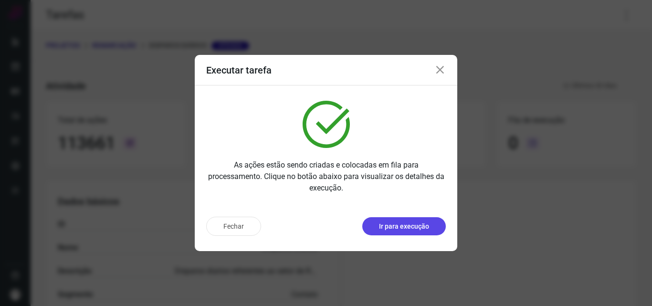
click at [408, 235] on button "Ir para execução" at bounding box center [403, 226] width 83 height 18
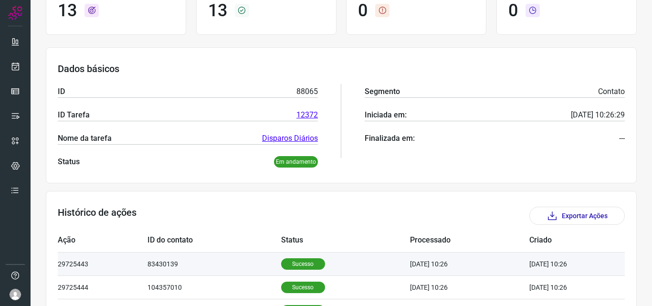
scroll to position [143, 0]
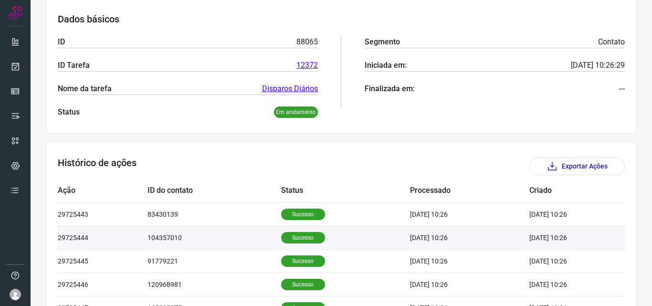
click at [290, 239] on p "Sucesso" at bounding box center [303, 237] width 44 height 11
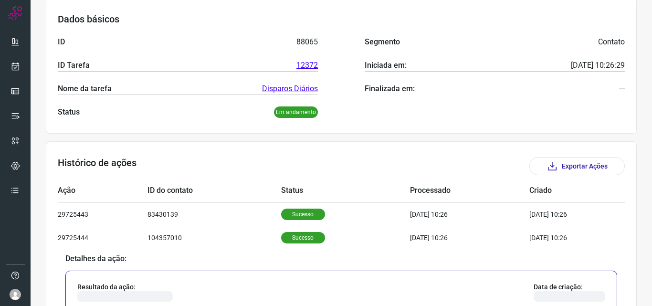
scroll to position [334, 0]
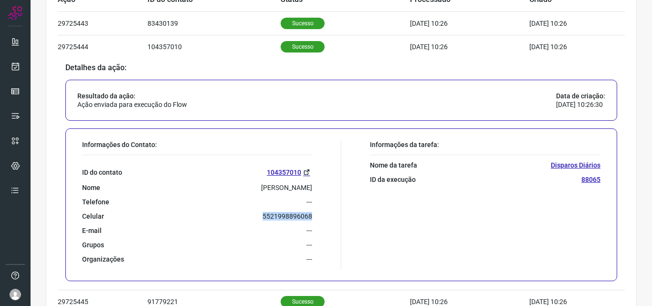
drag, startPoint x: 250, startPoint y: 216, endPoint x: 315, endPoint y: 216, distance: 64.9
click at [315, 216] on div "Informações do Contato: ID do contato 104357010 Nome [PERSON_NAME] Telefone ---…" at bounding box center [209, 204] width 264 height 129
copy p "5521998896068"
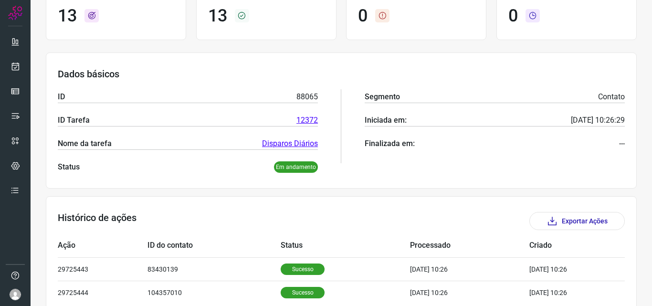
scroll to position [0, 0]
